Goal: Task Accomplishment & Management: Use online tool/utility

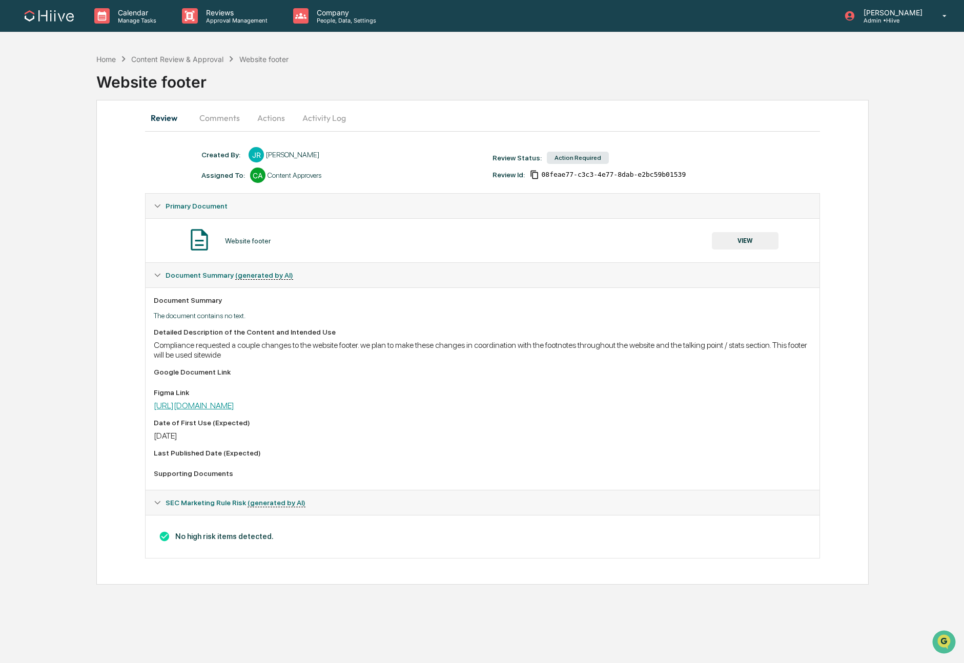
click at [221, 407] on link "[URL][DOMAIN_NAME]" at bounding box center [194, 406] width 80 height 10
click at [257, 117] on button "Actions" at bounding box center [271, 118] width 46 height 25
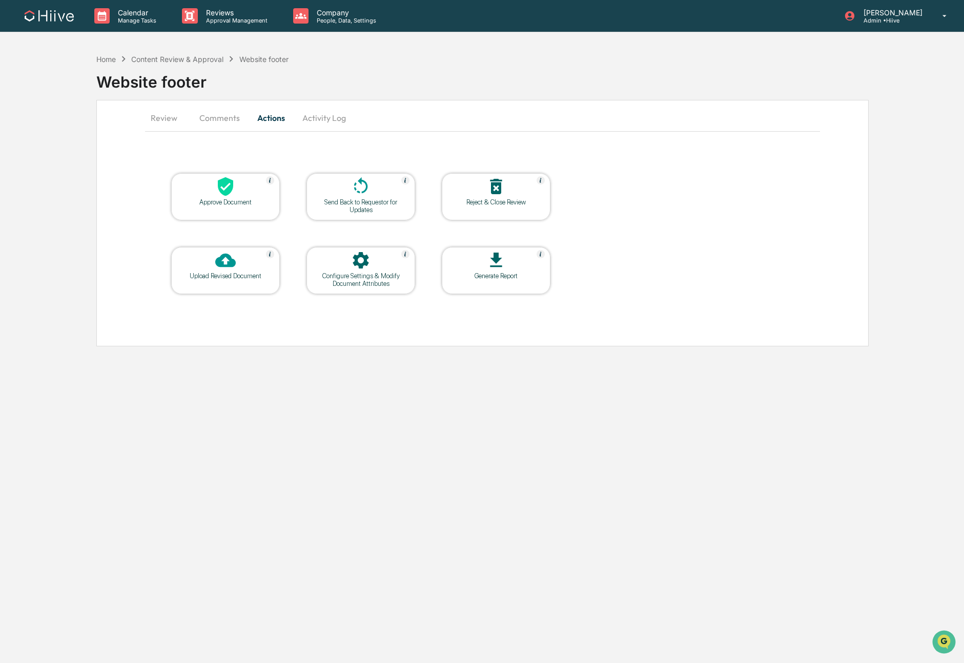
click at [219, 119] on button "Comments" at bounding box center [219, 118] width 57 height 25
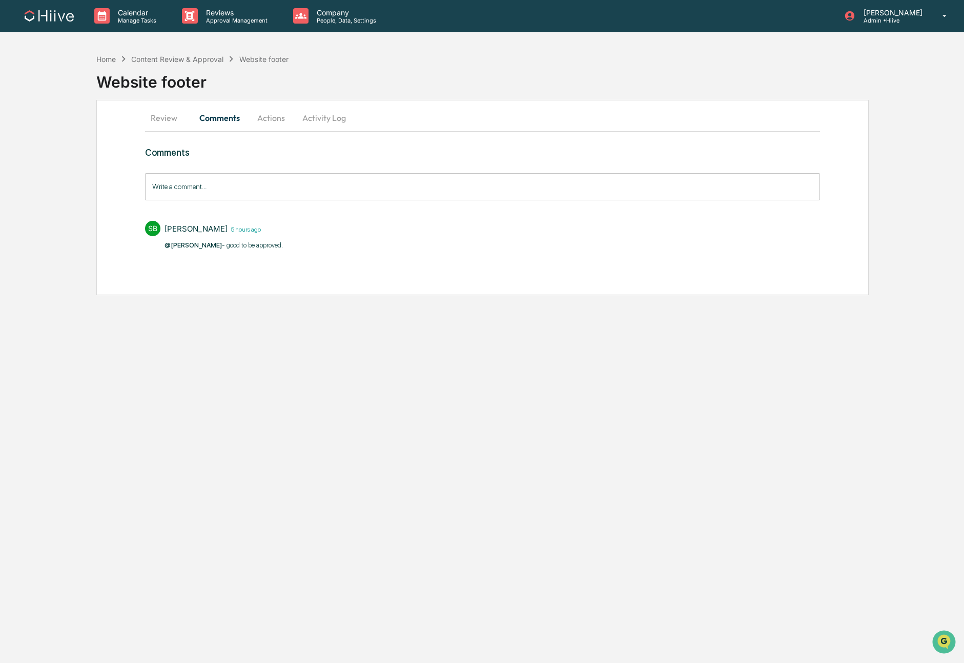
click at [276, 121] on button "Actions" at bounding box center [271, 118] width 46 height 25
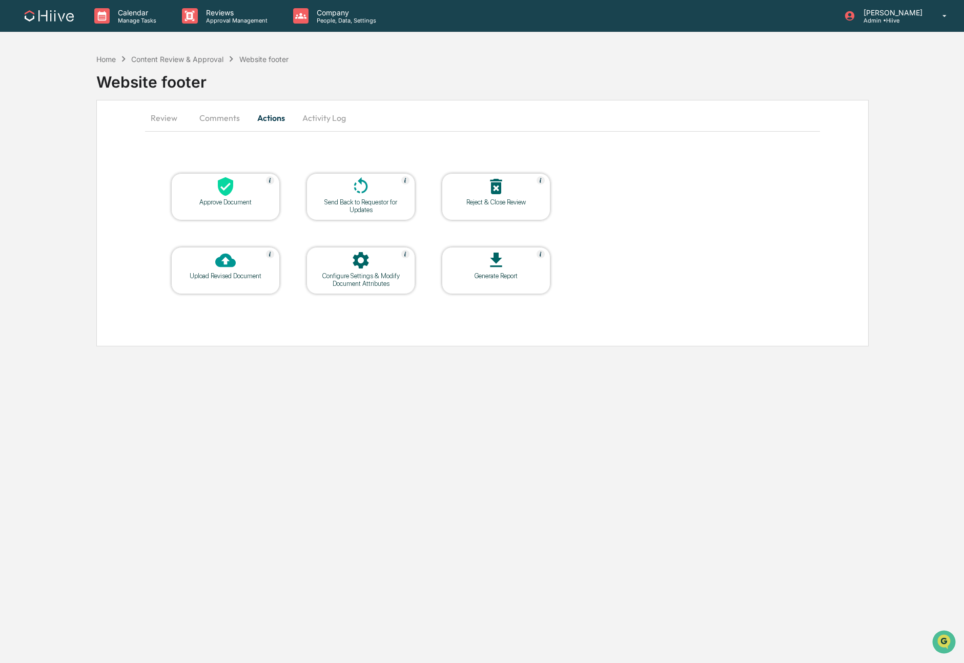
click at [241, 195] on div at bounding box center [225, 187] width 103 height 22
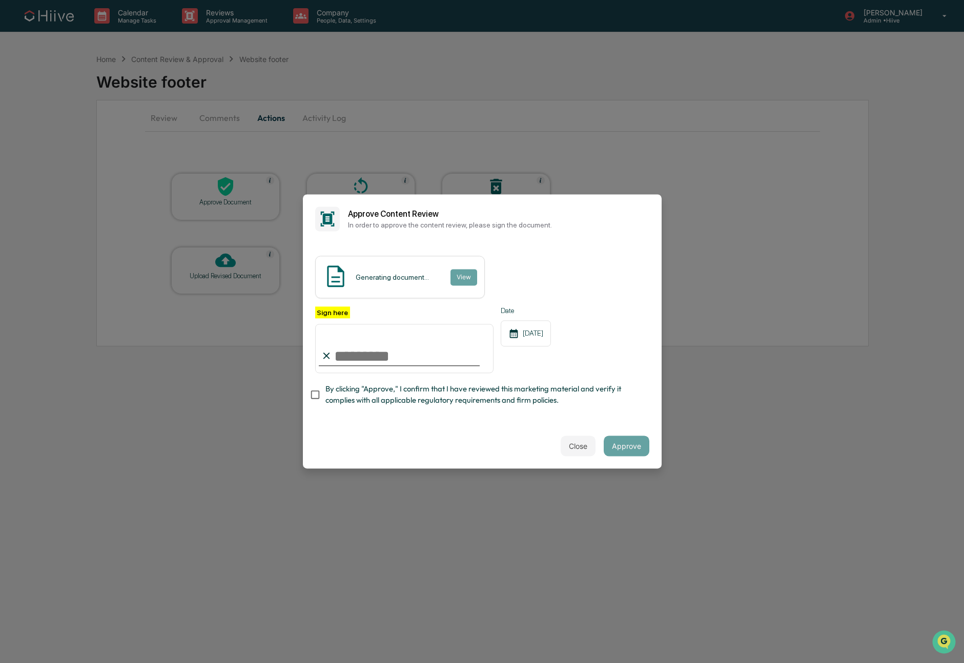
click at [368, 396] on span "By clicking "Approve," I confirm that I have reviewed this marketing material a…" at bounding box center [484, 394] width 316 height 23
click at [464, 355] on input "Sign here" at bounding box center [404, 348] width 179 height 49
click at [0, 663] on com-1password-button at bounding box center [0, 663] width 0 height 0
type input "**********"
click at [623, 450] on button "Approve" at bounding box center [627, 446] width 46 height 21
